Goal: Transaction & Acquisition: Purchase product/service

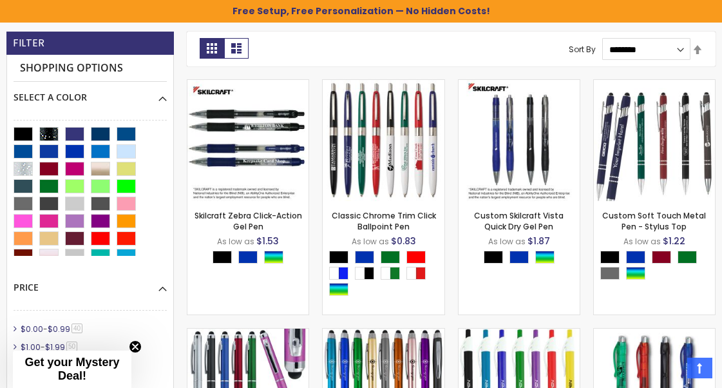
scroll to position [235, 0]
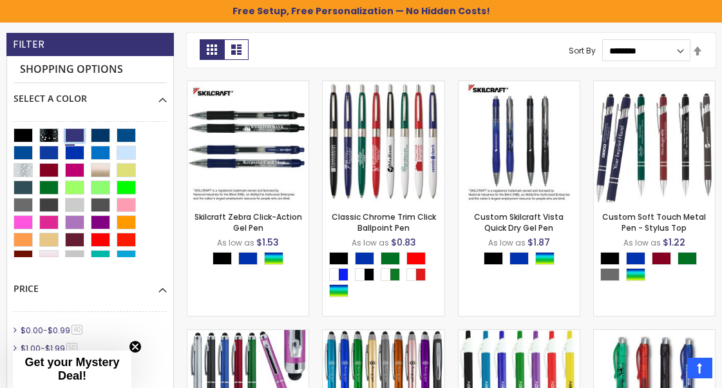
click at [79, 137] on div "Royal Blue" at bounding box center [74, 135] width 19 height 14
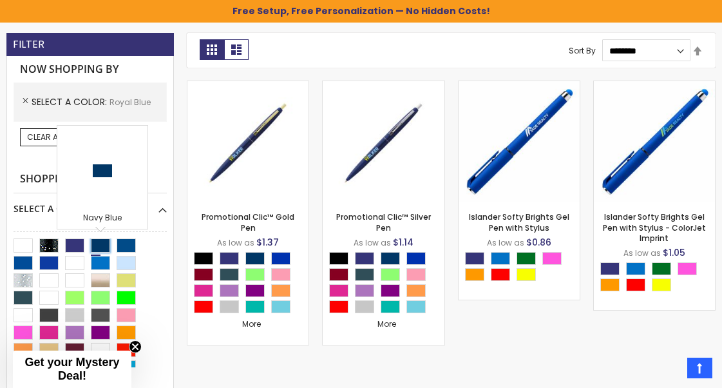
click at [102, 246] on div "Navy Blue" at bounding box center [100, 245] width 19 height 14
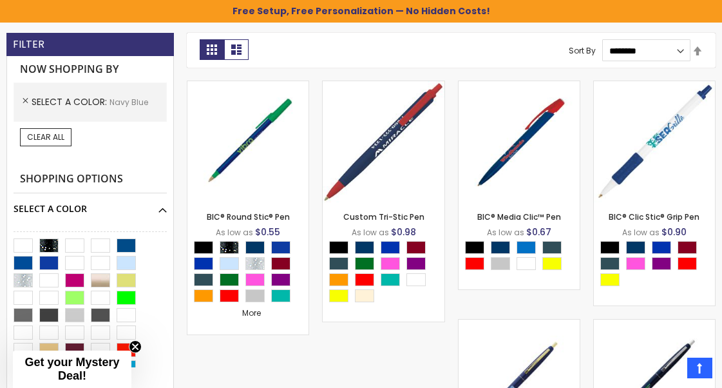
click at [153, 211] on div "Select A Color" at bounding box center [90, 204] width 153 height 22
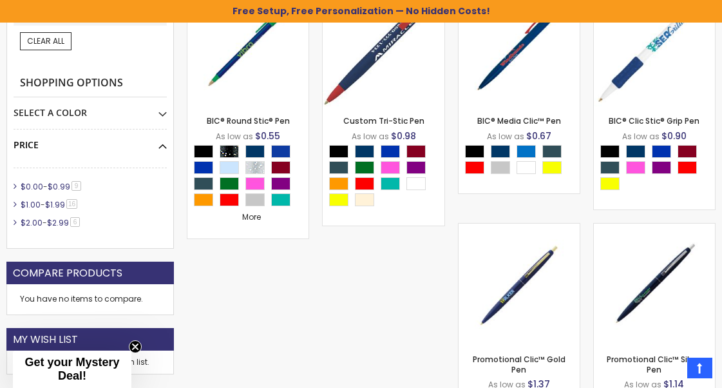
scroll to position [332, 0]
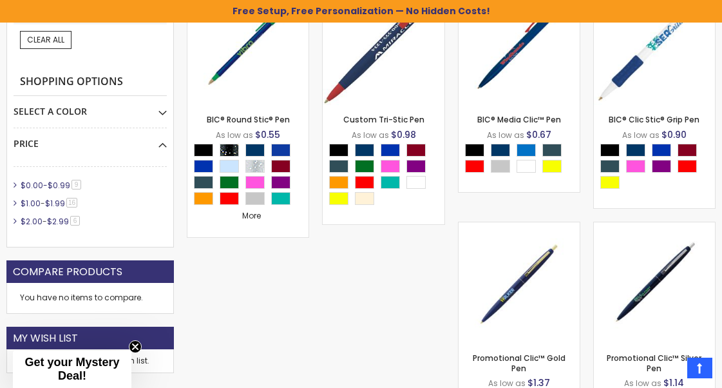
click at [57, 184] on span "$0.99" at bounding box center [59, 185] width 23 height 11
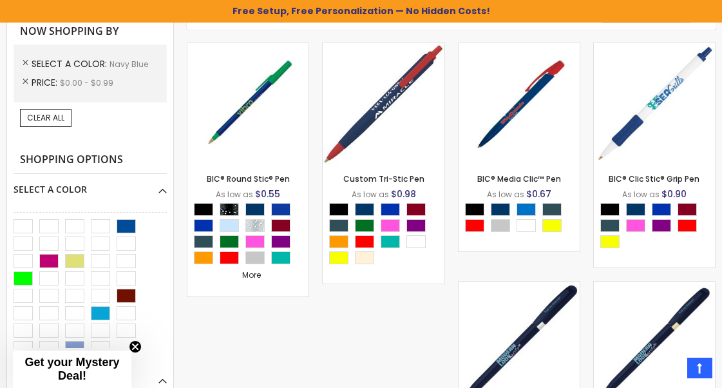
scroll to position [290, 0]
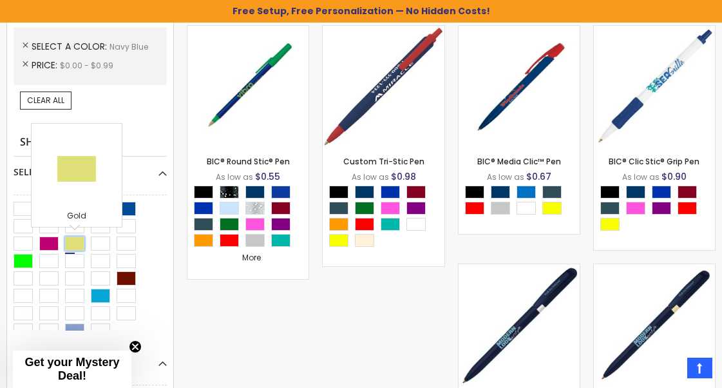
click at [73, 247] on div "Gold" at bounding box center [74, 243] width 19 height 14
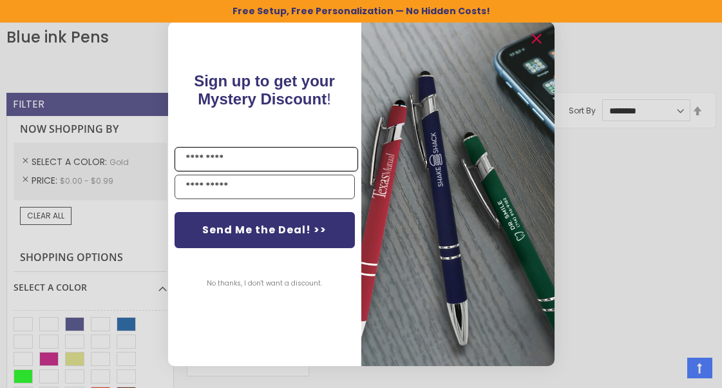
scroll to position [200, 0]
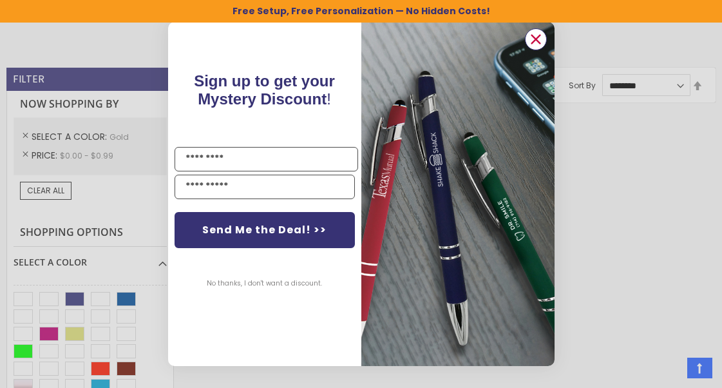
click at [533, 35] on circle "Close dialog" at bounding box center [535, 39] width 19 height 19
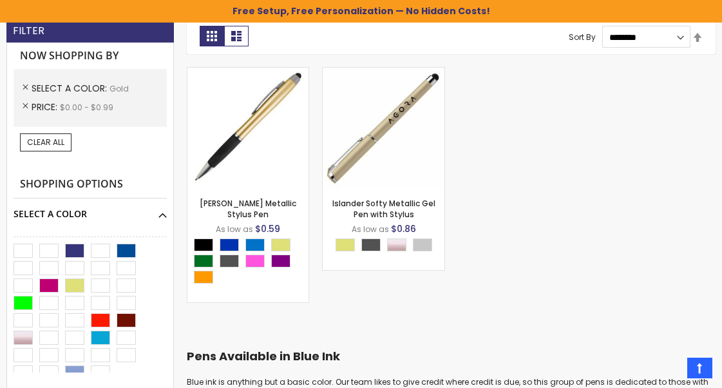
scroll to position [249, 0]
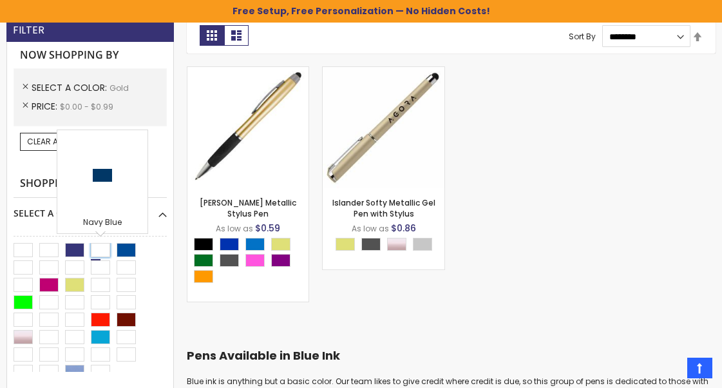
click at [97, 255] on div "Navy Blue" at bounding box center [100, 250] width 19 height 14
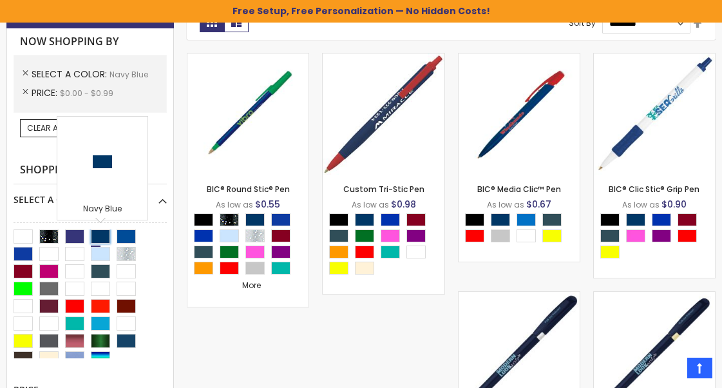
click at [108, 232] on div "Navy Blue" at bounding box center [100, 236] width 19 height 14
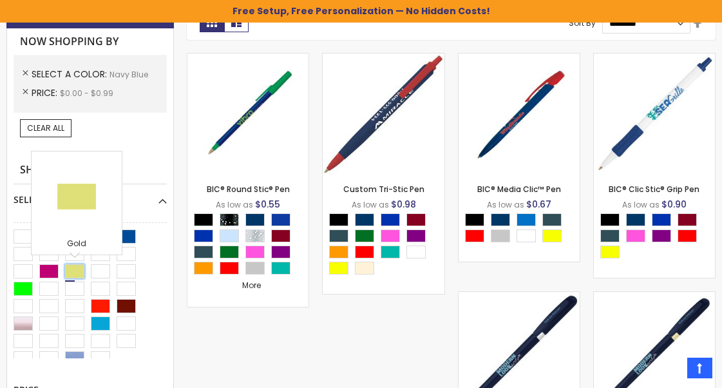
click at [73, 270] on div "Gold" at bounding box center [74, 271] width 19 height 14
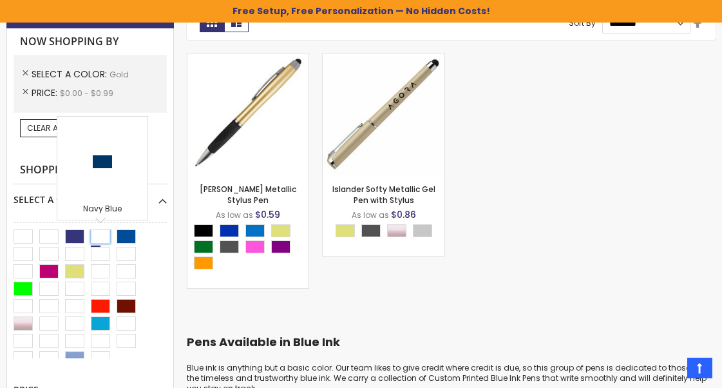
click at [95, 241] on div "Navy Blue" at bounding box center [100, 236] width 19 height 14
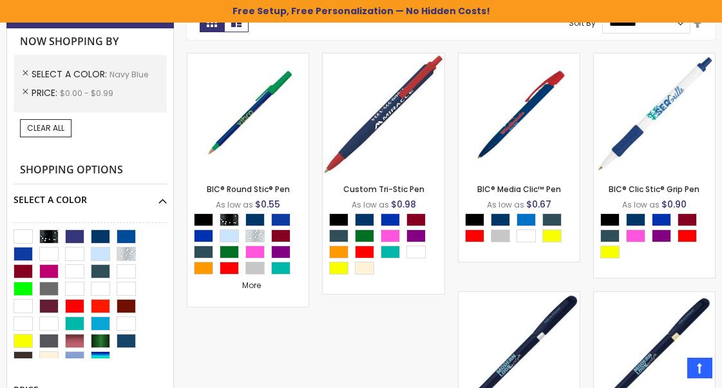
click at [160, 202] on div "Select A Color" at bounding box center [90, 195] width 153 height 22
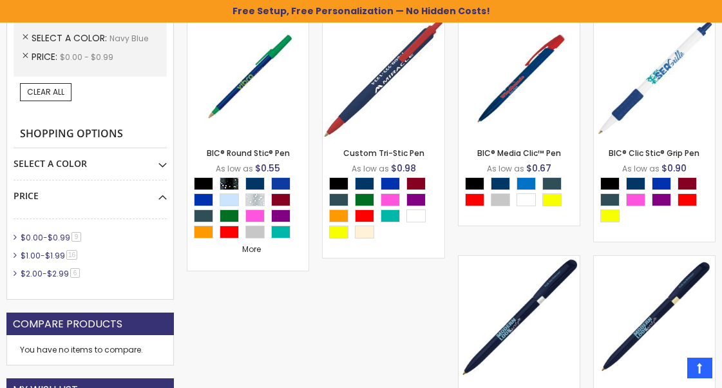
scroll to position [303, 0]
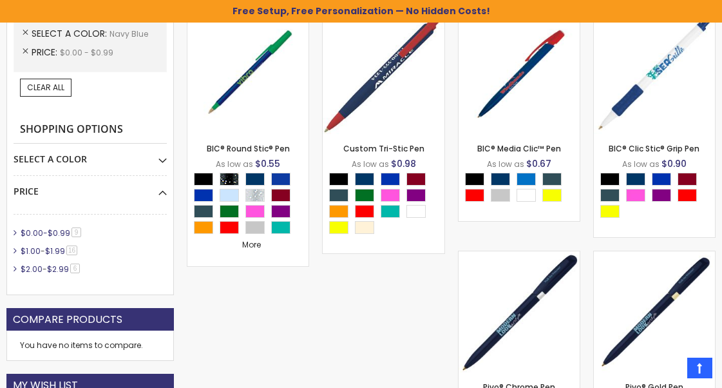
click at [59, 233] on span "$0.99" at bounding box center [59, 232] width 23 height 11
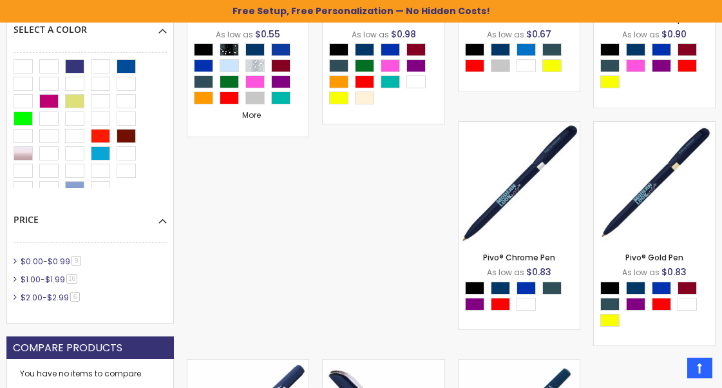
scroll to position [434, 0]
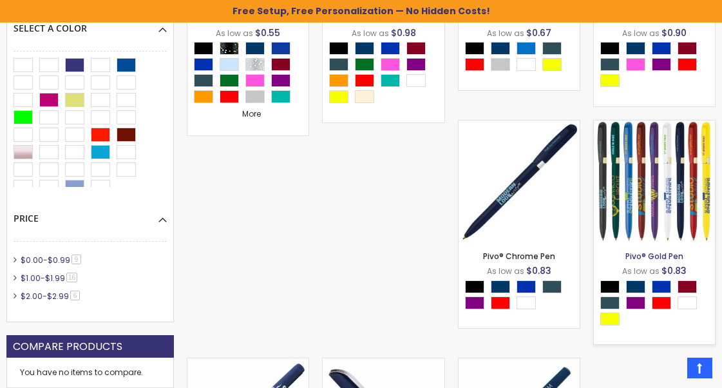
click at [667, 256] on link "Pivo® Gold Pen" at bounding box center [654, 256] width 58 height 11
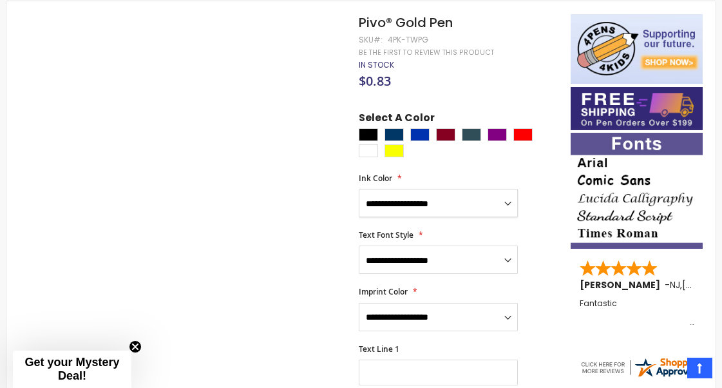
click at [450, 192] on select "**********" at bounding box center [438, 203] width 159 height 28
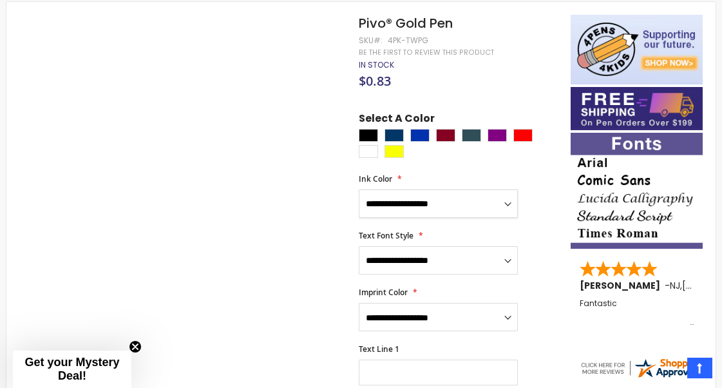
scroll to position [200, 0]
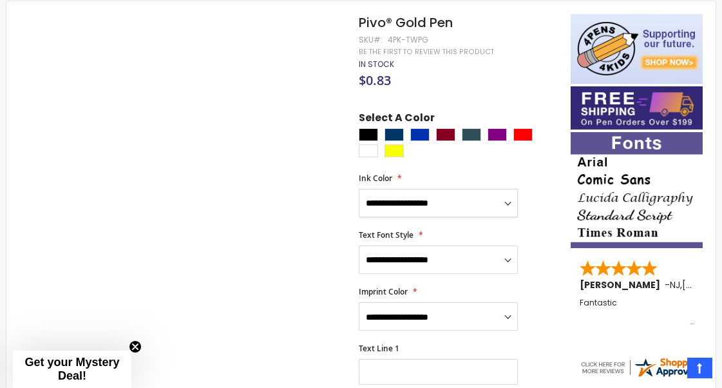
select select "*****"
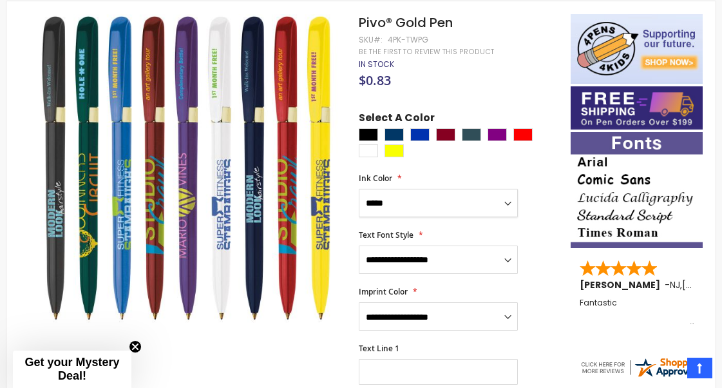
scroll to position [223, 0]
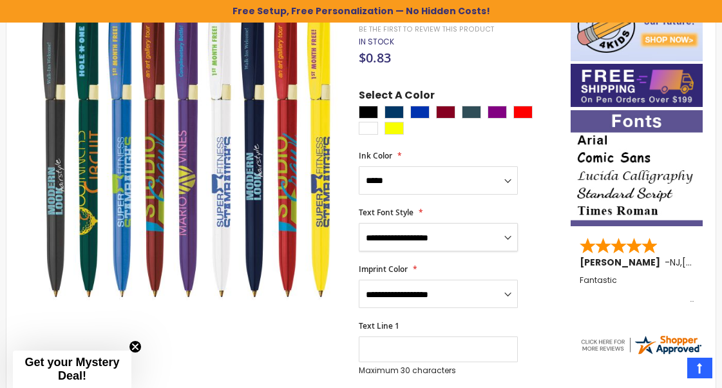
click at [431, 227] on select "**********" at bounding box center [438, 237] width 159 height 28
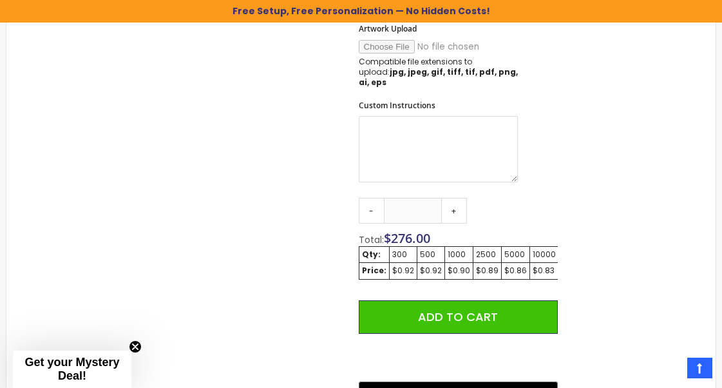
scroll to position [723, 0]
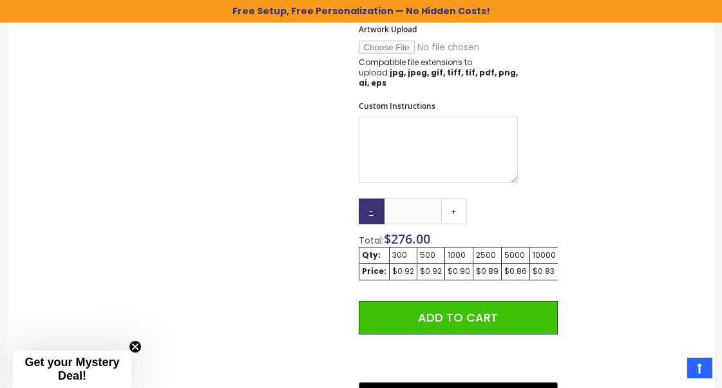
click at [370, 198] on link "-" at bounding box center [372, 211] width 26 height 26
click at [374, 198] on link "-" at bounding box center [372, 211] width 26 height 26
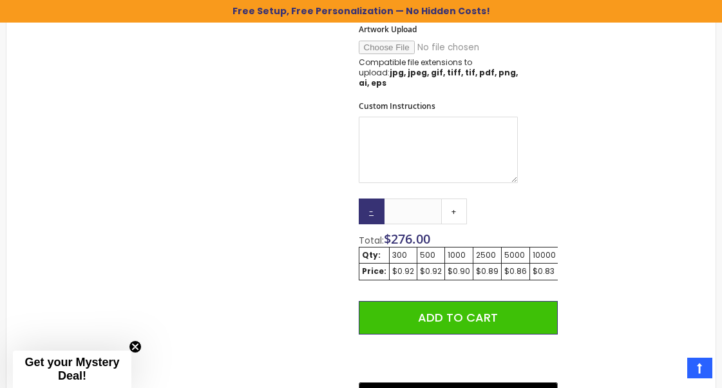
click at [374, 198] on link "-" at bounding box center [372, 211] width 26 height 26
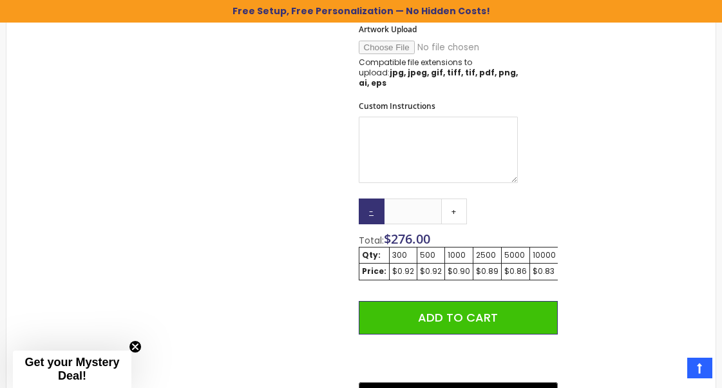
click at [374, 198] on link "-" at bounding box center [372, 211] width 26 height 26
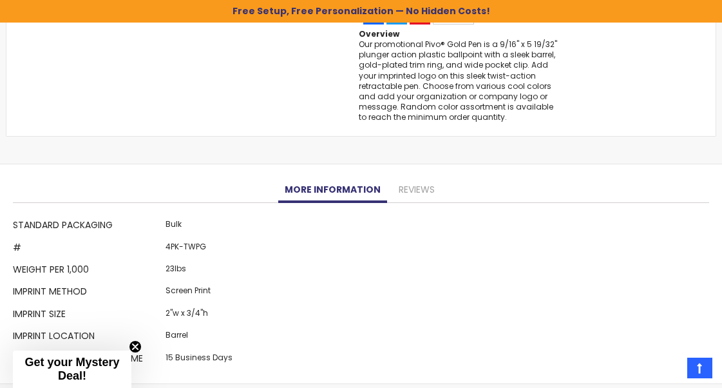
scroll to position [1226, 0]
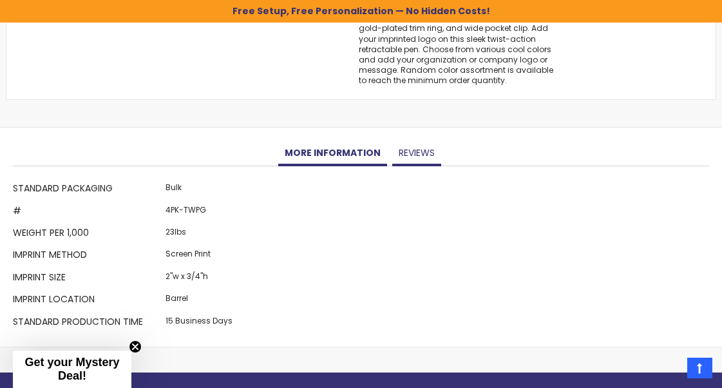
click at [411, 140] on link "Reviews" at bounding box center [416, 153] width 49 height 26
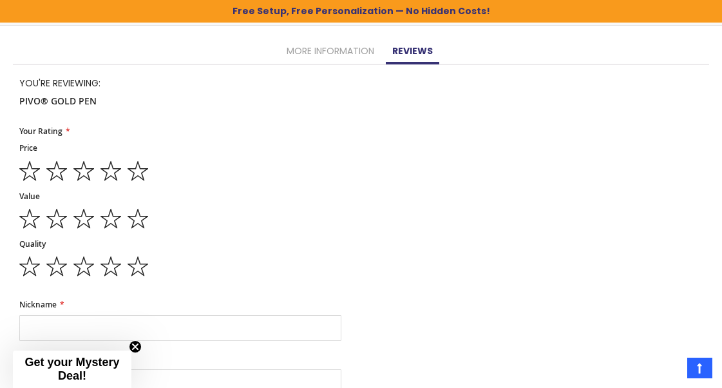
scroll to position [1221, 0]
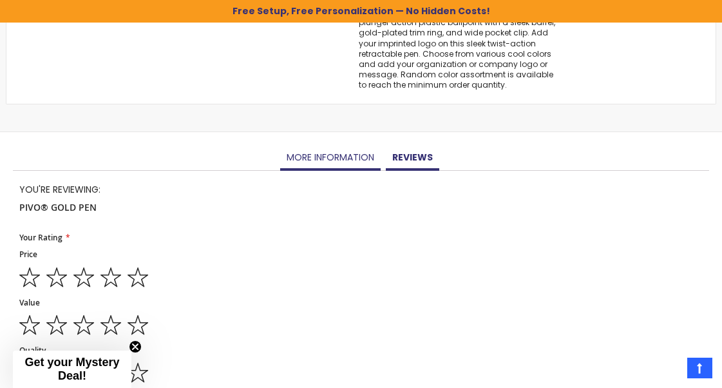
click at [342, 145] on link "More Information" at bounding box center [330, 158] width 100 height 26
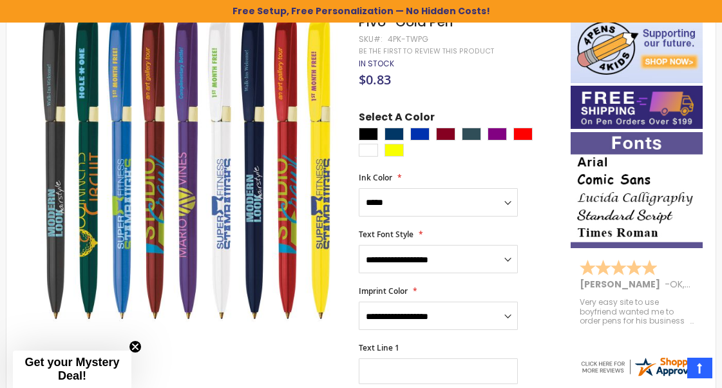
scroll to position [201, 0]
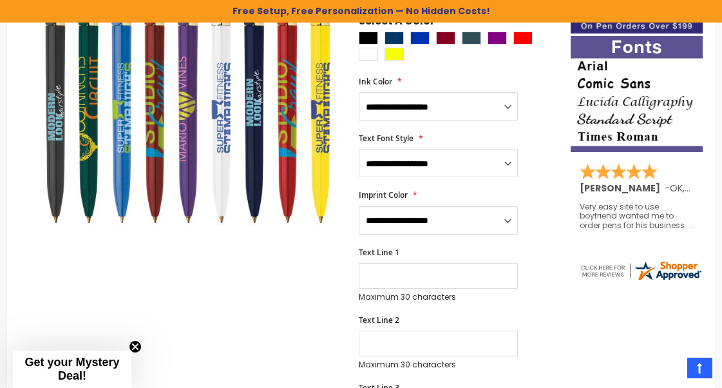
scroll to position [294, 0]
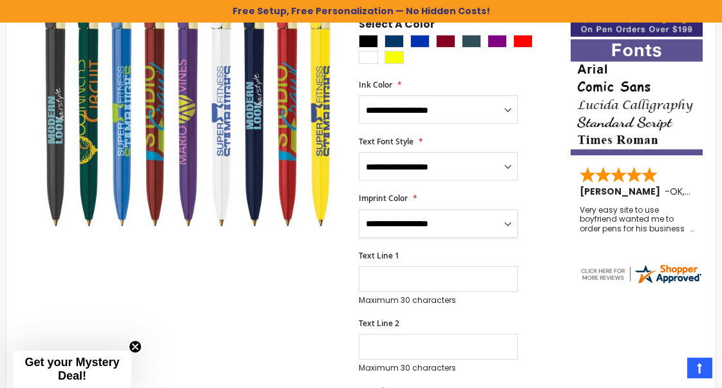
click at [466, 220] on select "**********" at bounding box center [438, 223] width 159 height 28
